Goal: Information Seeking & Learning: Learn about a topic

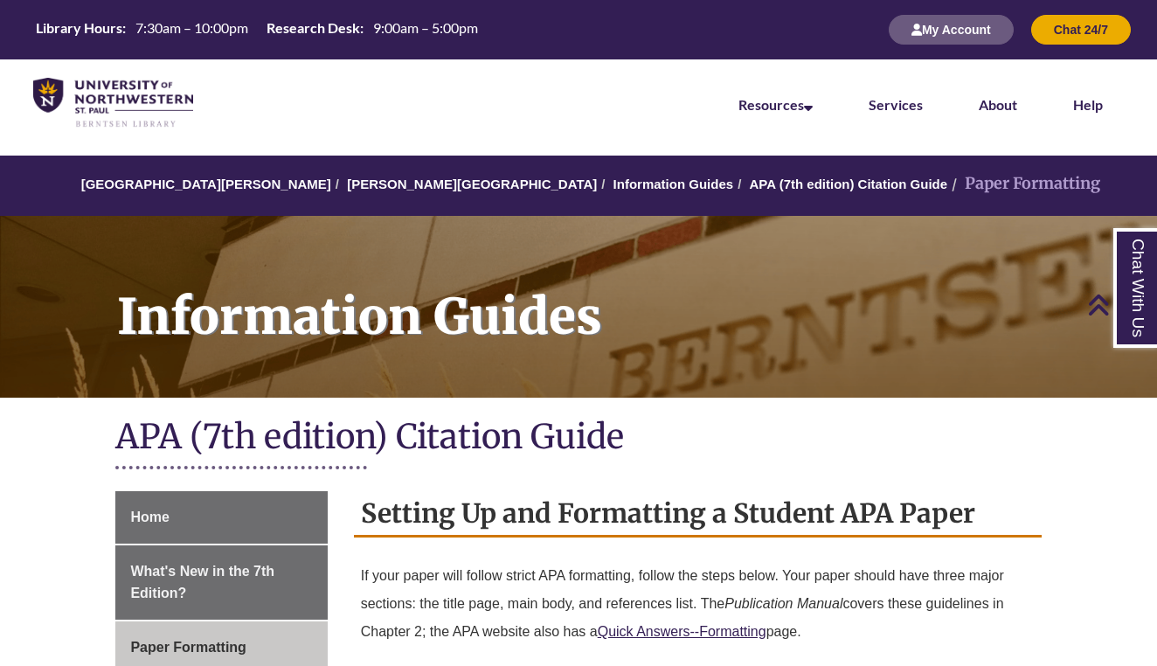
scroll to position [3120, 0]
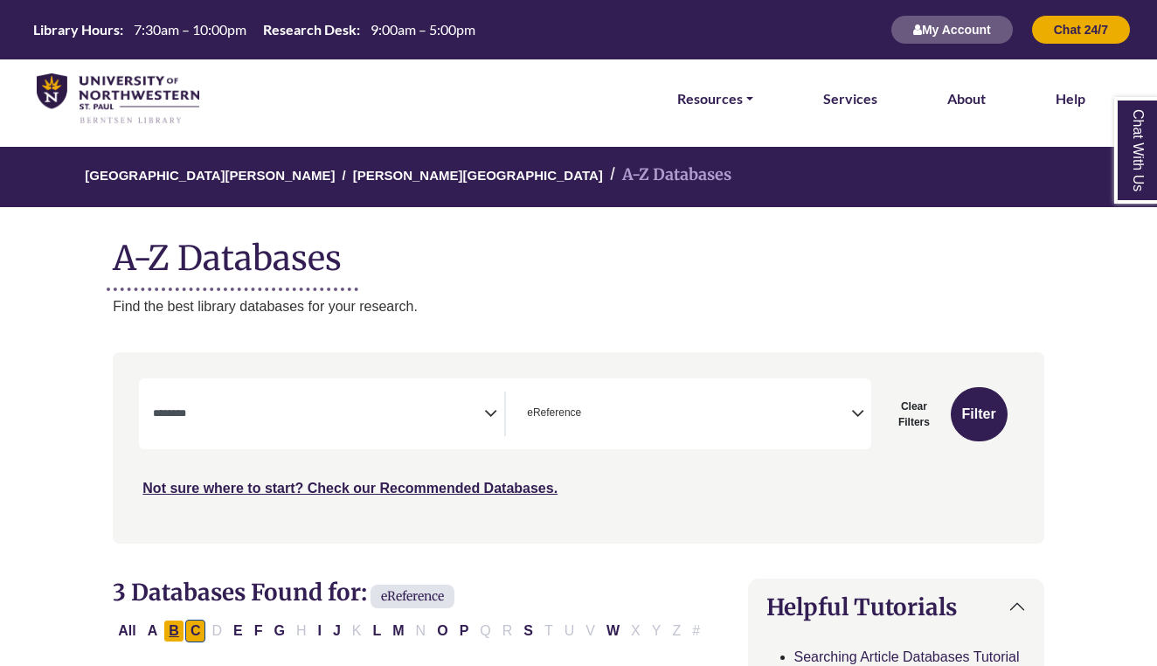
click at [177, 620] on button "B" at bounding box center [173, 631] width 21 height 23
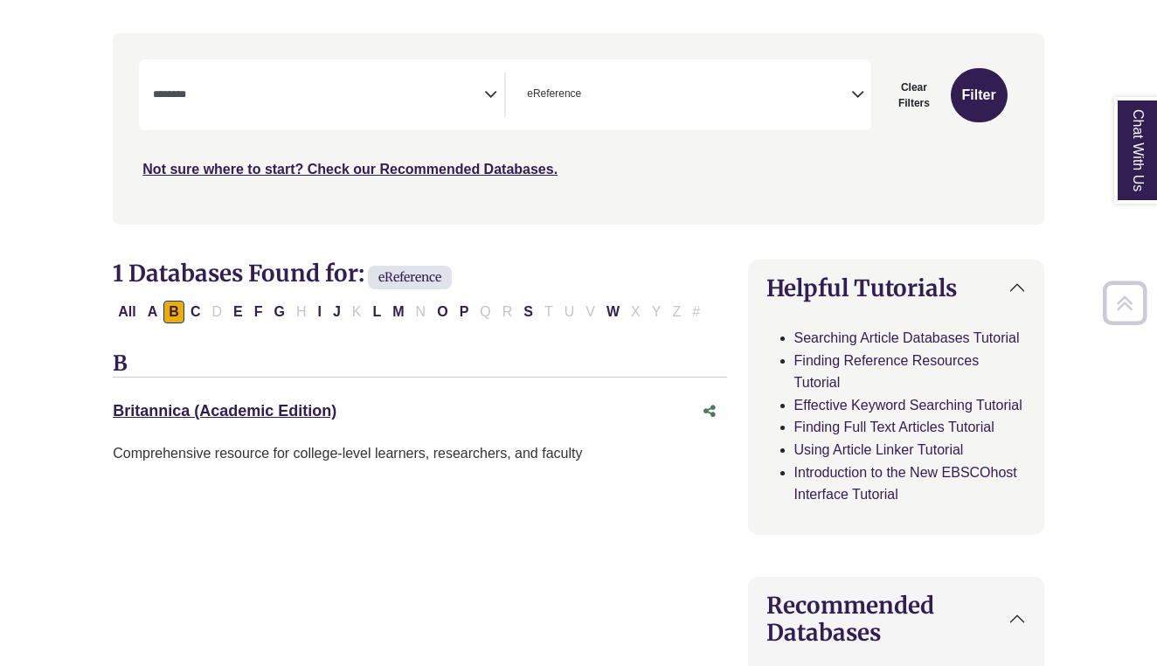
scroll to position [355, 0]
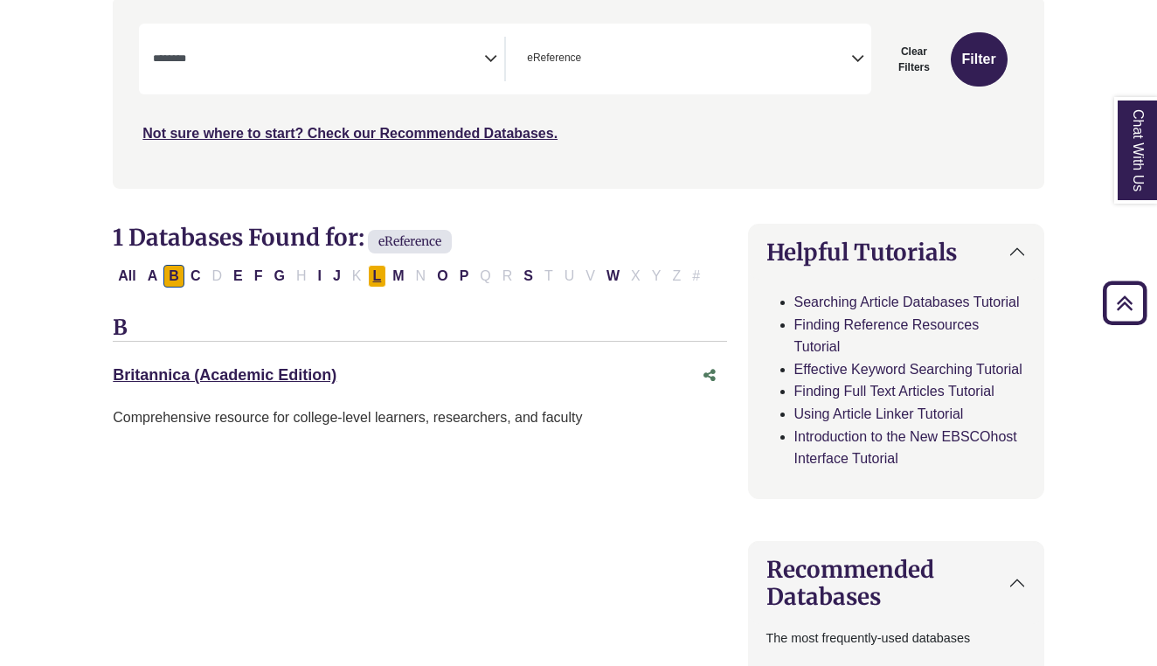
click at [386, 265] on button "L" at bounding box center [377, 276] width 19 height 23
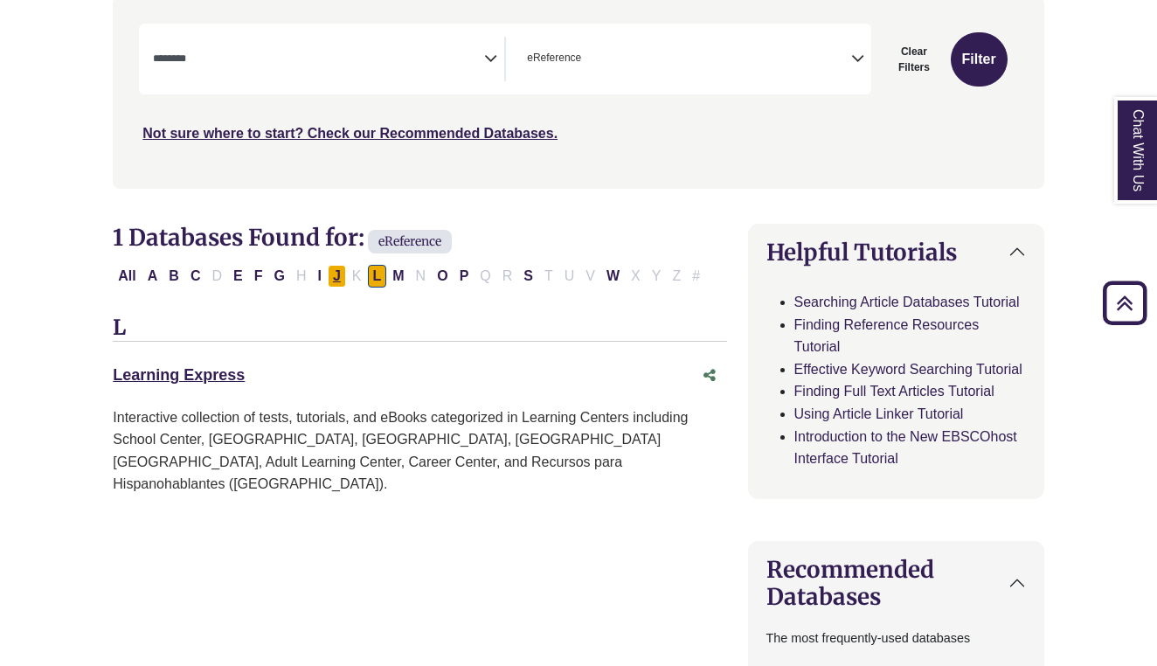
click at [331, 268] on button "J" at bounding box center [337, 276] width 18 height 23
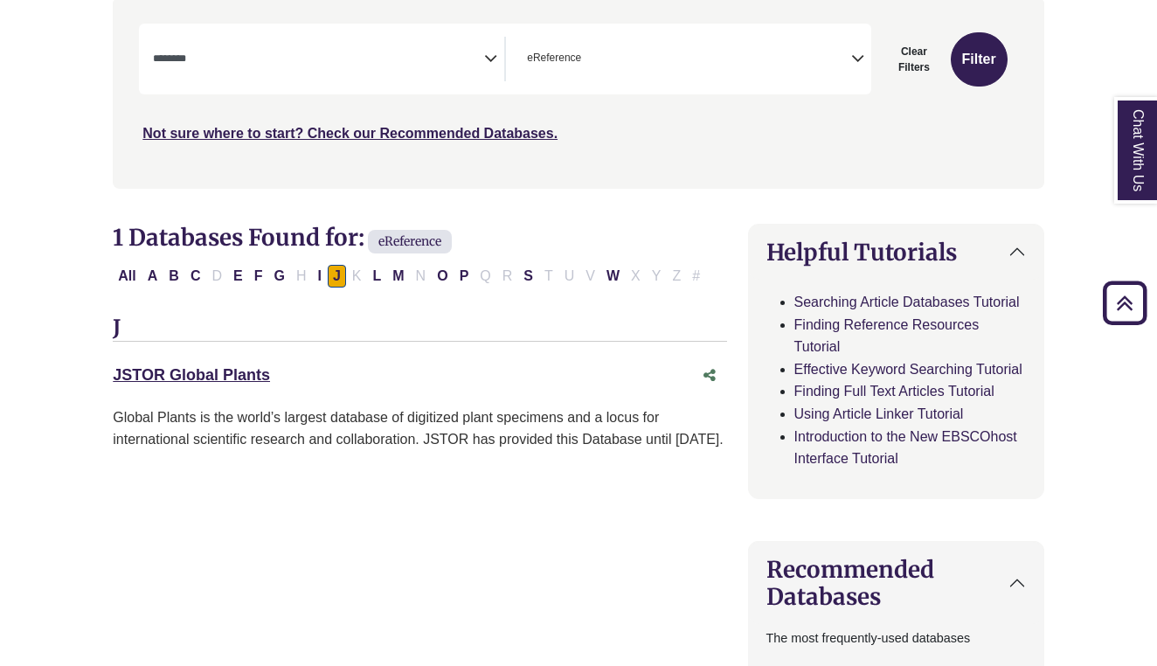
click at [297, 268] on div "All A B C D E F G H I J K L M N O P Q R S T U V W X Y Z #" at bounding box center [410, 274] width 594 height 15
click at [281, 267] on button "G" at bounding box center [278, 276] width 21 height 23
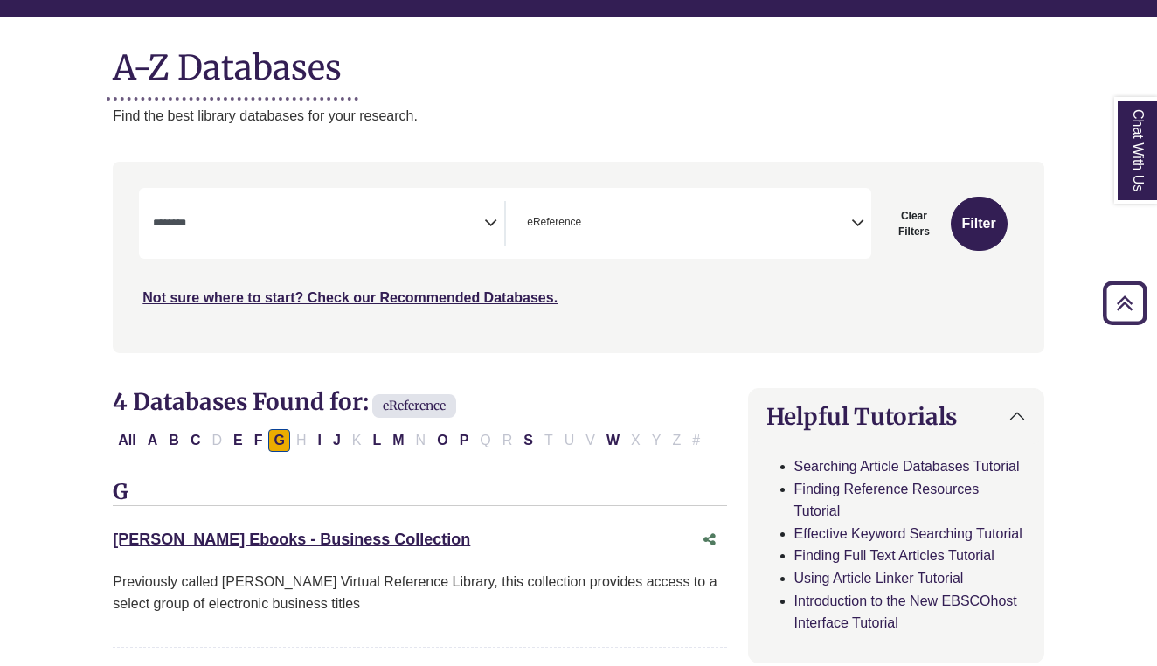
scroll to position [187, 0]
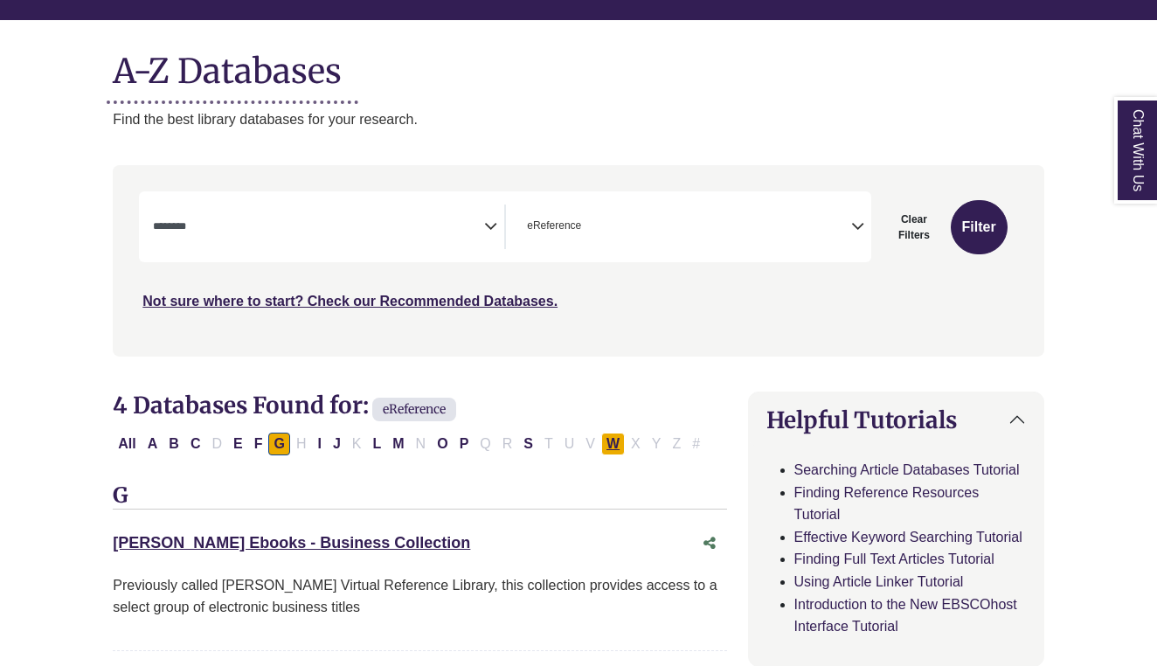
click at [611, 437] on button "W" at bounding box center [613, 444] width 24 height 23
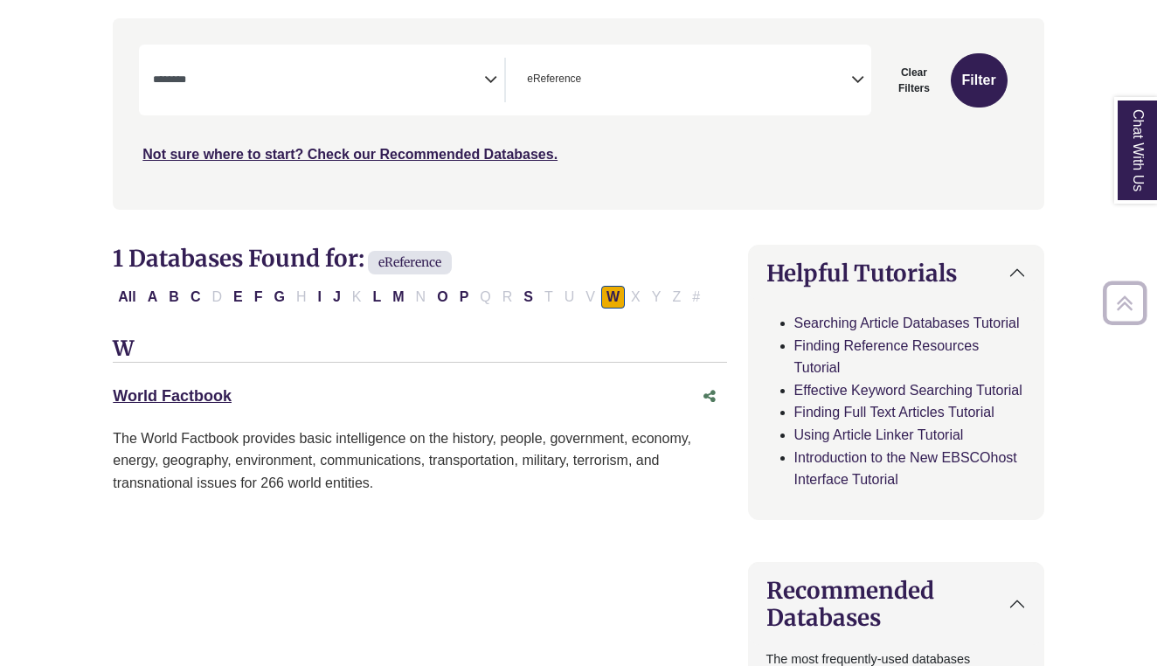
scroll to position [335, 0]
click at [184, 397] on link "World Factbook This link opens in a new window" at bounding box center [172, 394] width 119 height 17
click at [499, 300] on div "All A B C D E F G H I J K L M N O P Q R S T U V W X Y Z #" at bounding box center [419, 296] width 613 height 24
click at [525, 291] on button "S" at bounding box center [528, 296] width 20 height 23
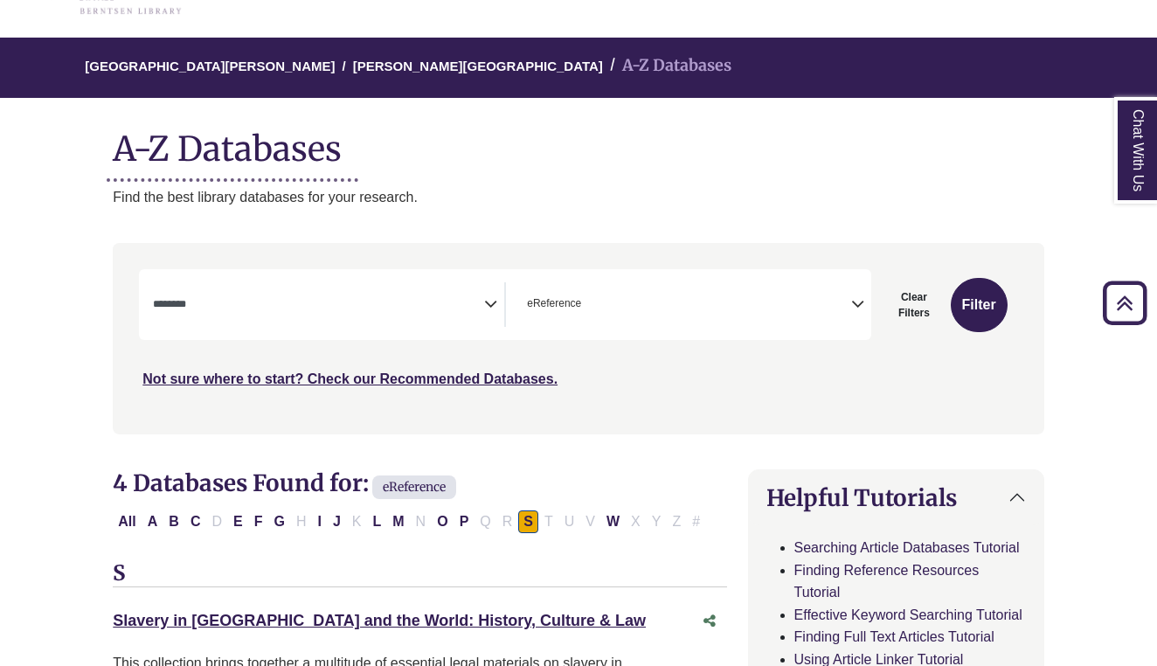
scroll to position [73, 0]
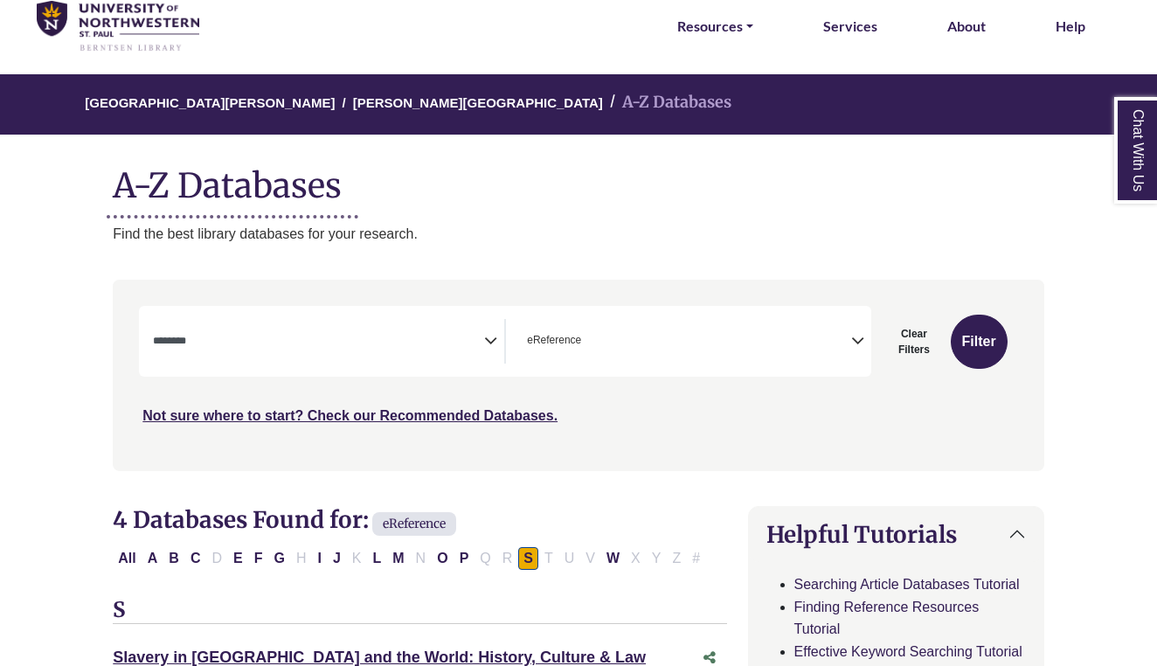
click at [467, 555] on button "P" at bounding box center [464, 558] width 20 height 23
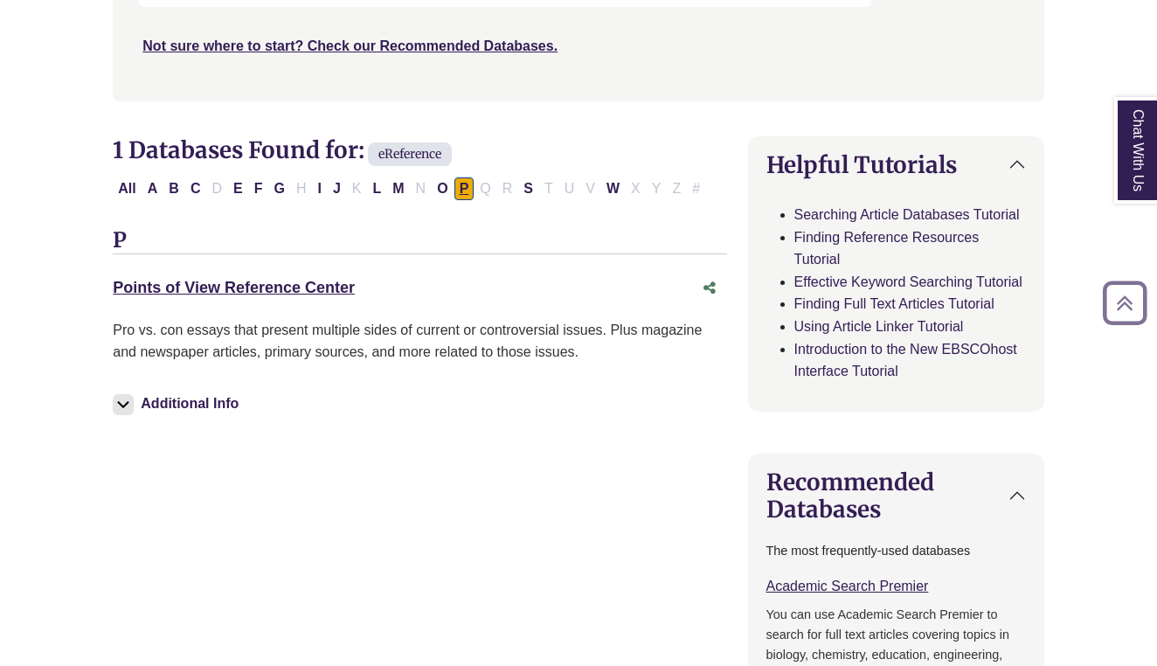
scroll to position [447, 0]
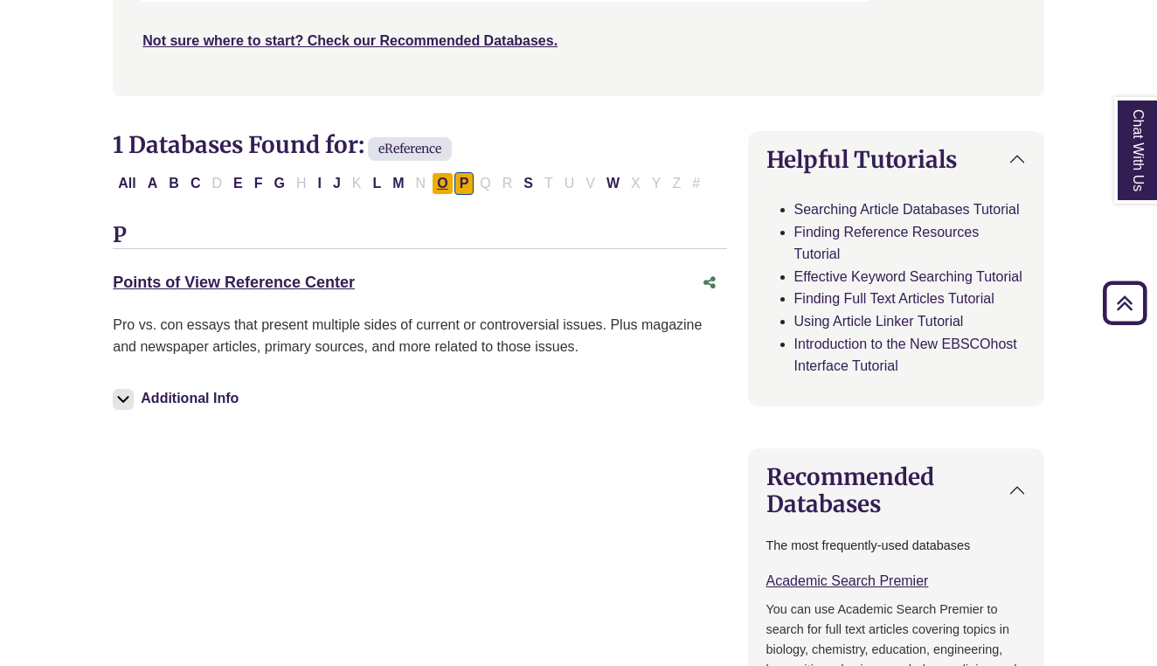
click at [443, 175] on button "O" at bounding box center [442, 183] width 21 height 23
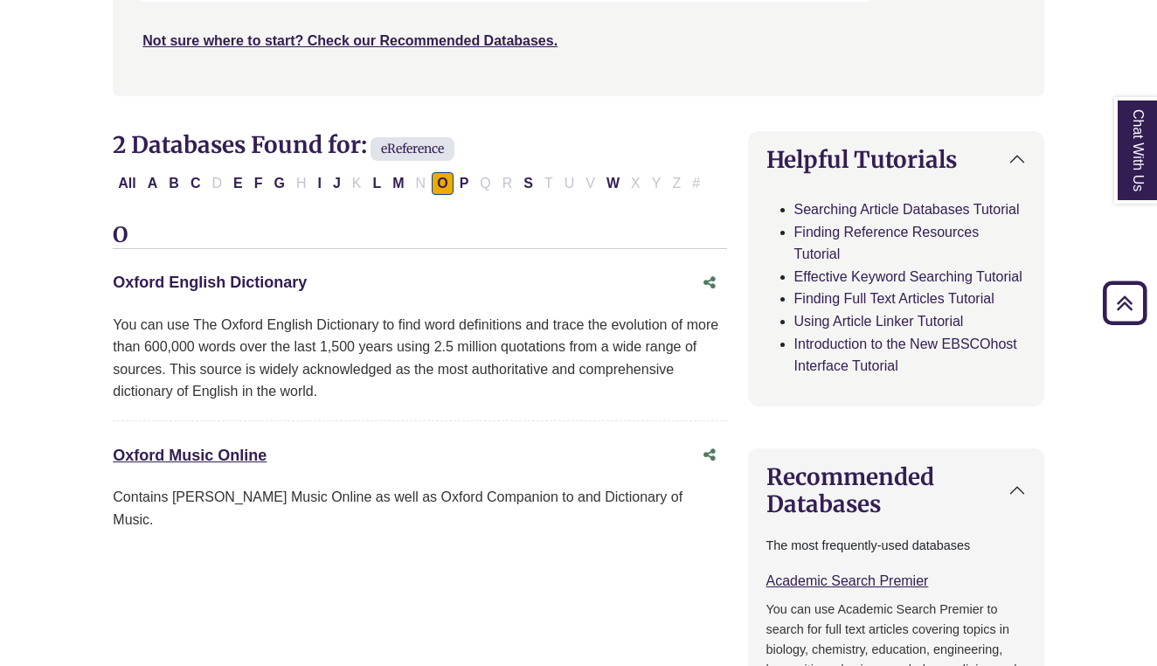
click at [275, 286] on link "Oxford English Dictionary This link opens in a new window" at bounding box center [210, 282] width 194 height 17
click at [177, 176] on button "B" at bounding box center [173, 183] width 21 height 23
select select "Database Subject Filter"
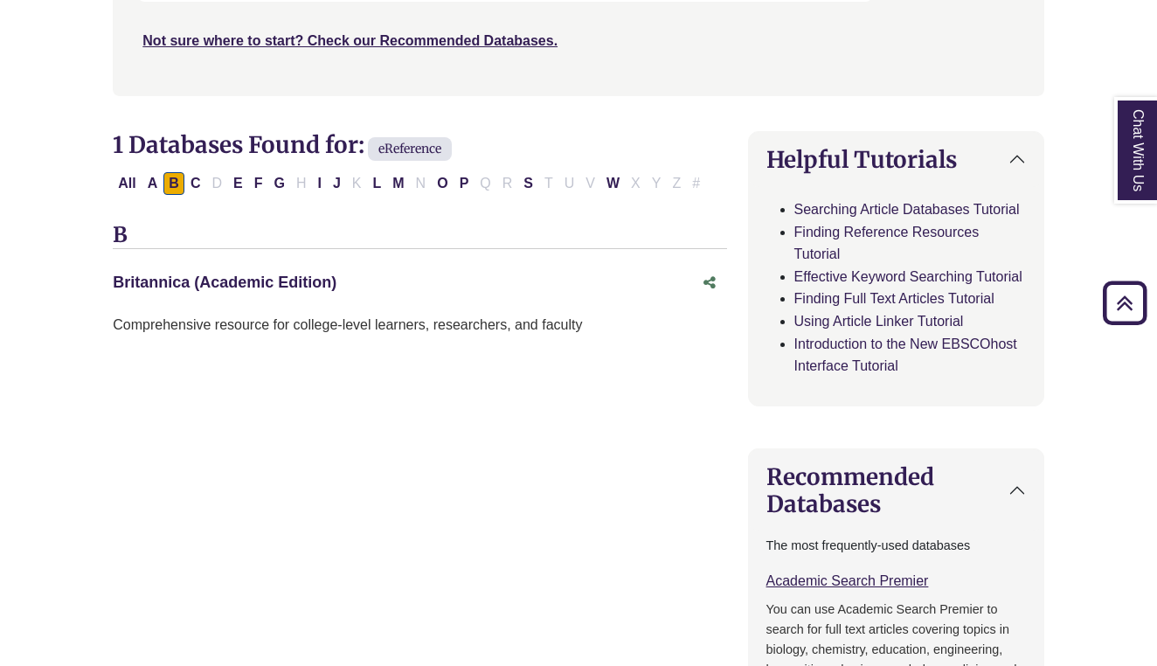
click at [215, 282] on link "Britannica (Academic Edition) This link opens in a new window" at bounding box center [225, 282] width 224 height 17
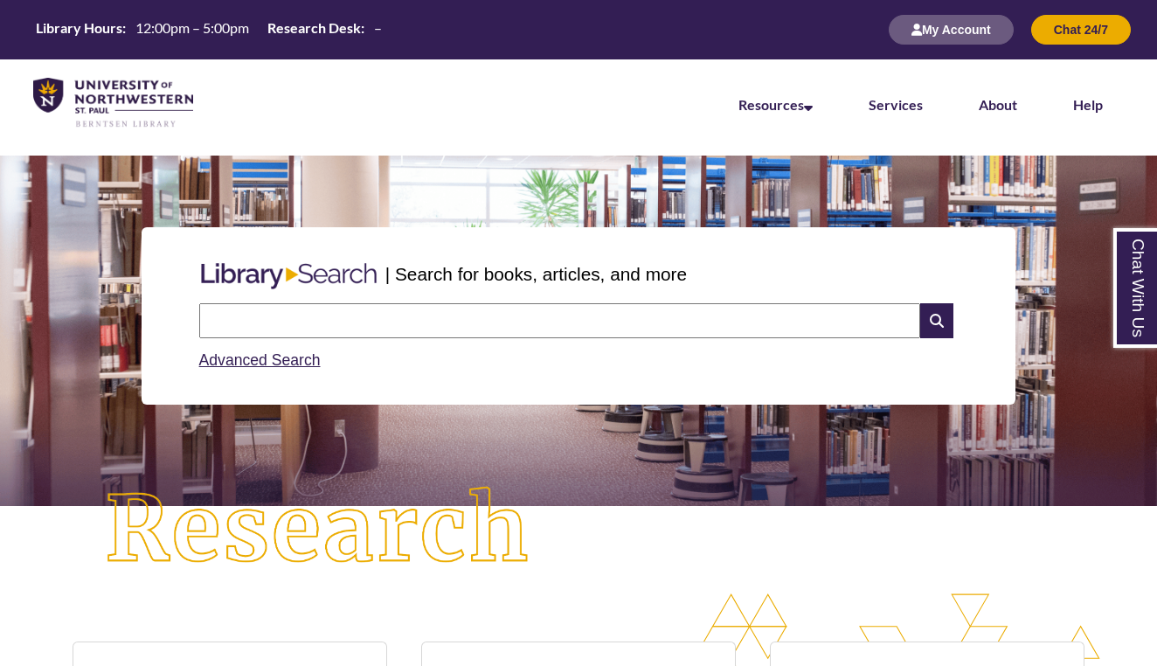
click at [455, 327] on input "text" at bounding box center [559, 320] width 721 height 35
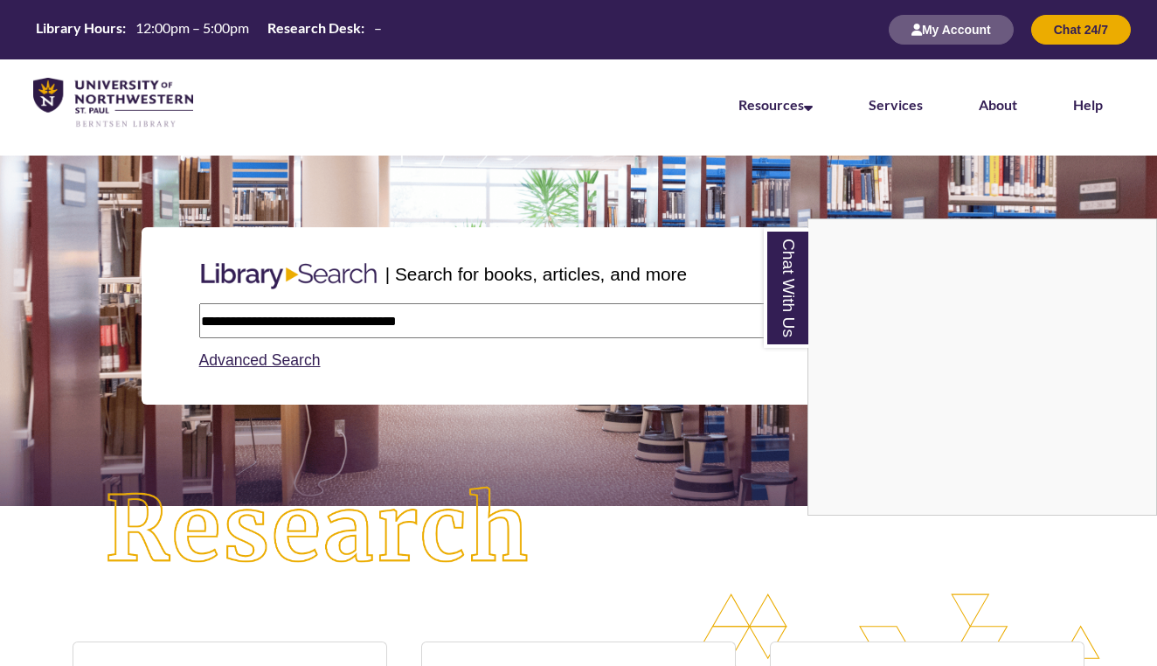
type input "**********"
